Goal: Navigation & Orientation: Find specific page/section

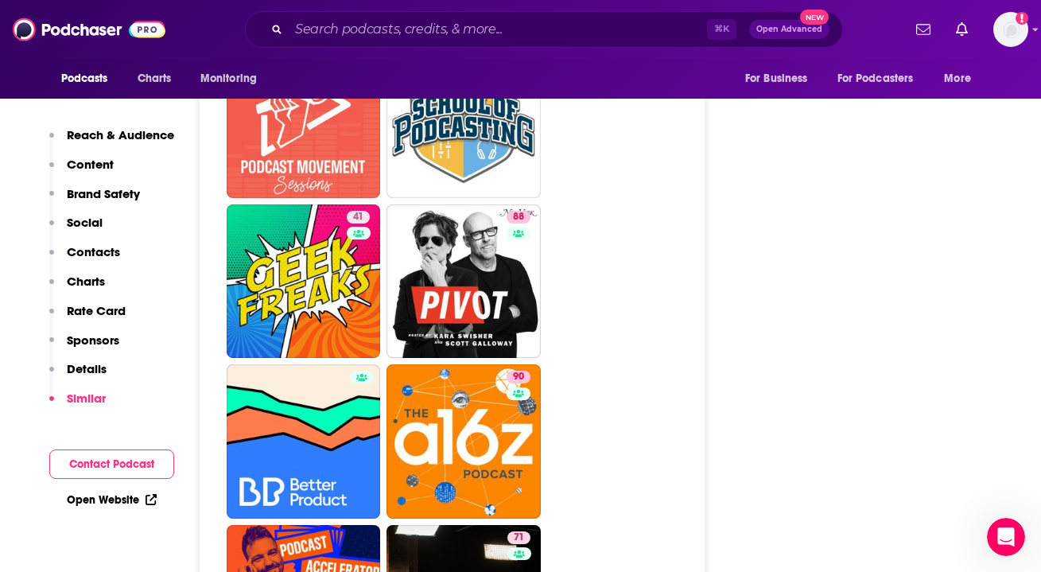
scroll to position [3678, 0]
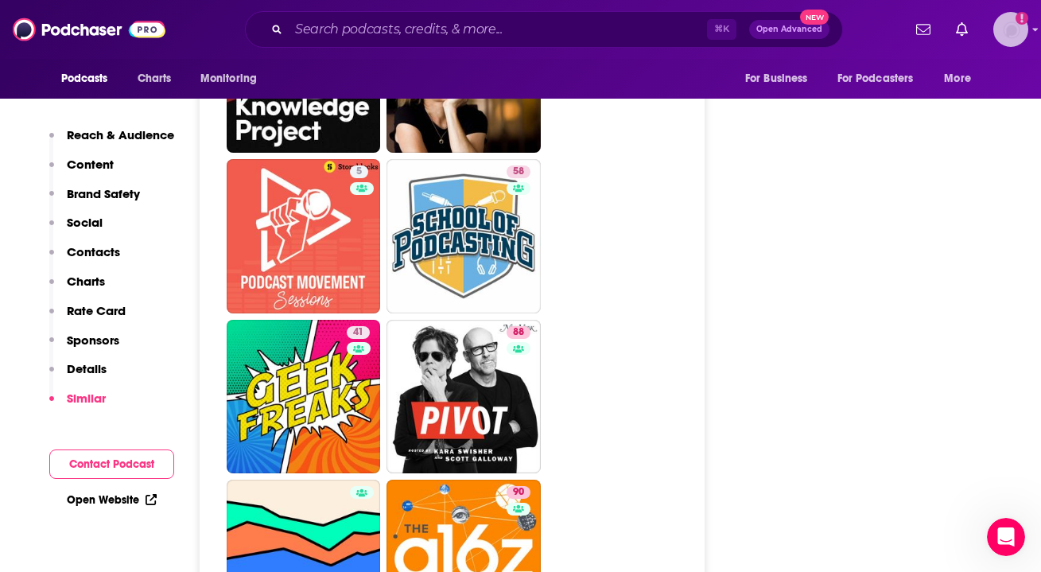
click at [1018, 26] on img "Logged in as Ruth_Nebius" at bounding box center [1011, 29] width 35 height 35
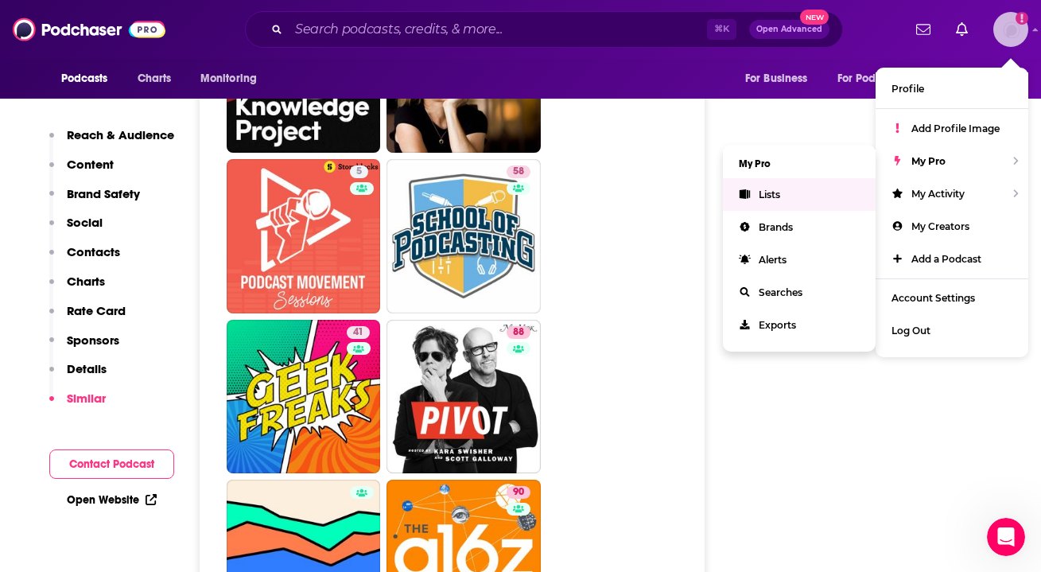
click at [791, 200] on link "Lists" at bounding box center [799, 194] width 153 height 33
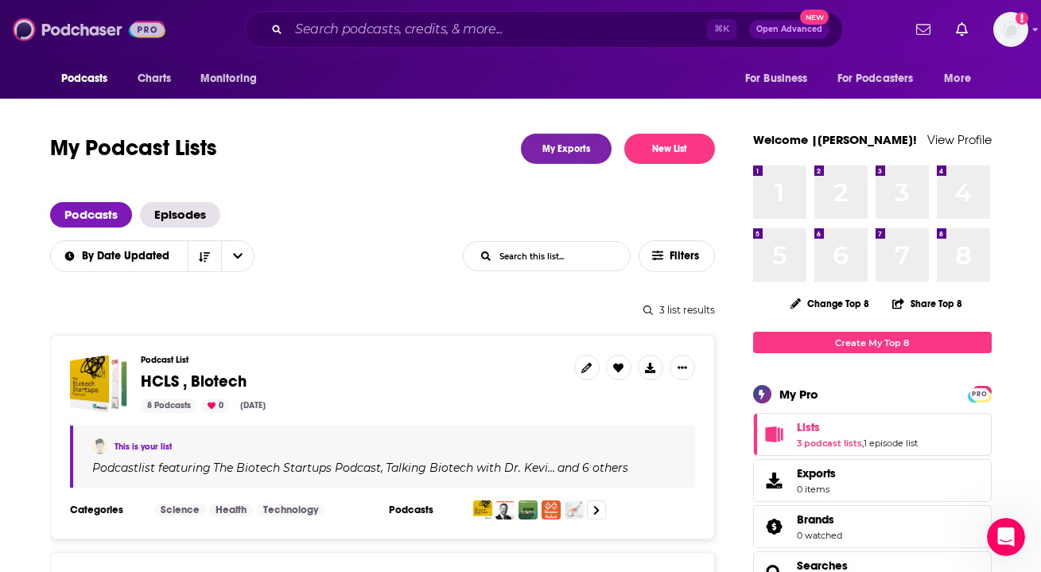
click at [79, 37] on img at bounding box center [89, 29] width 153 height 30
